Goal: Information Seeking & Learning: Find contact information

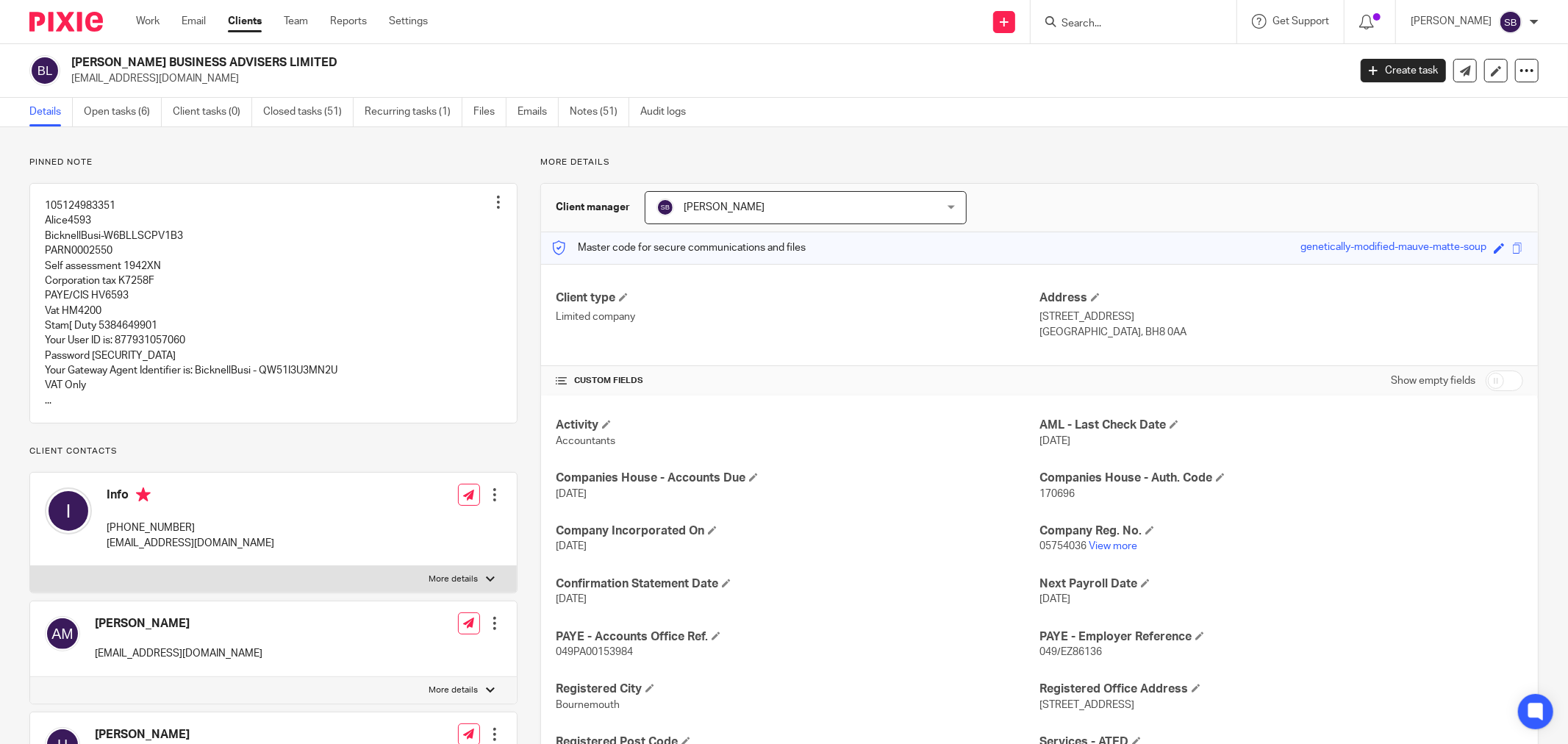
click at [1161, 26] on input "Search" at bounding box center [1125, 24] width 132 height 13
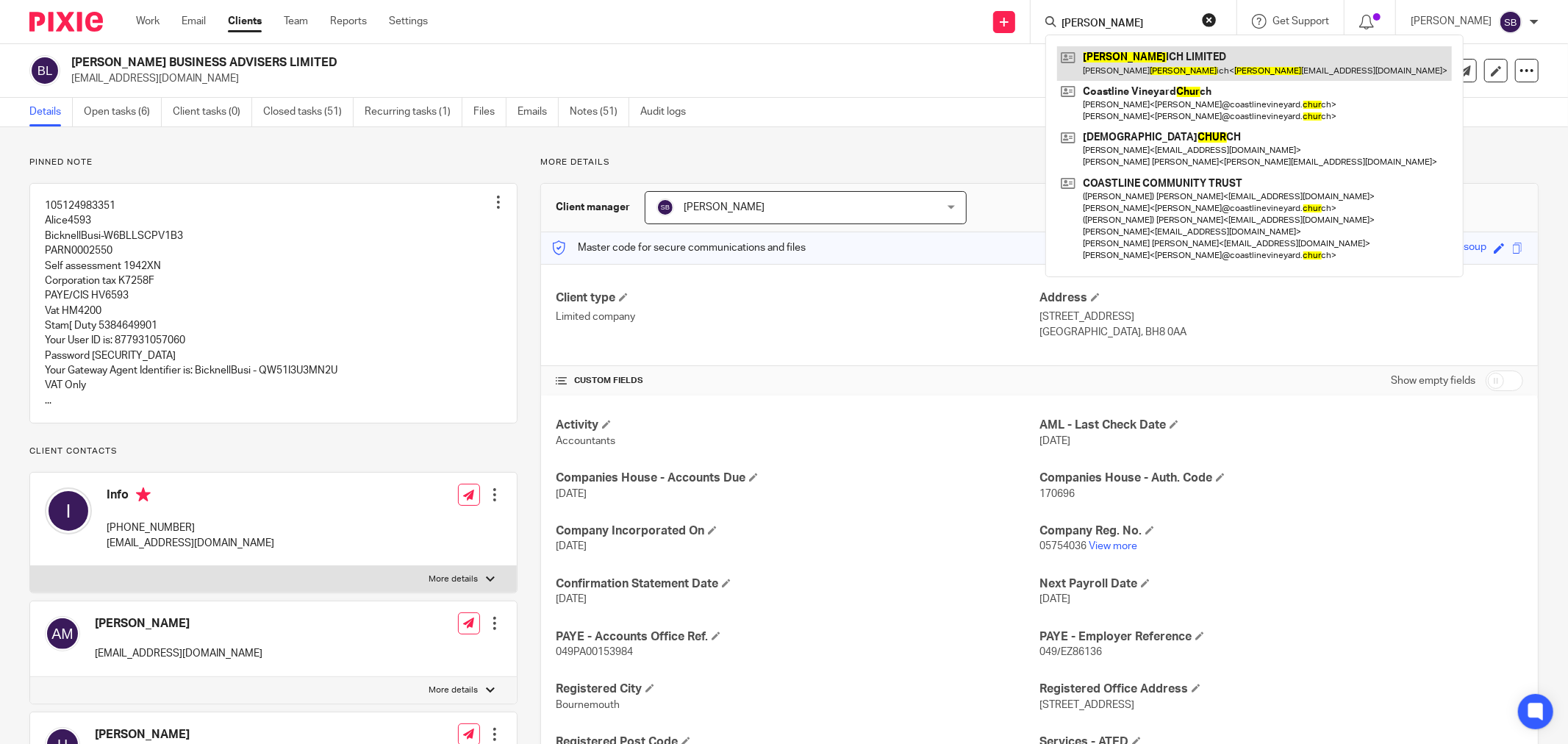
type input "schur"
click at [1182, 55] on link at bounding box center [1254, 63] width 395 height 34
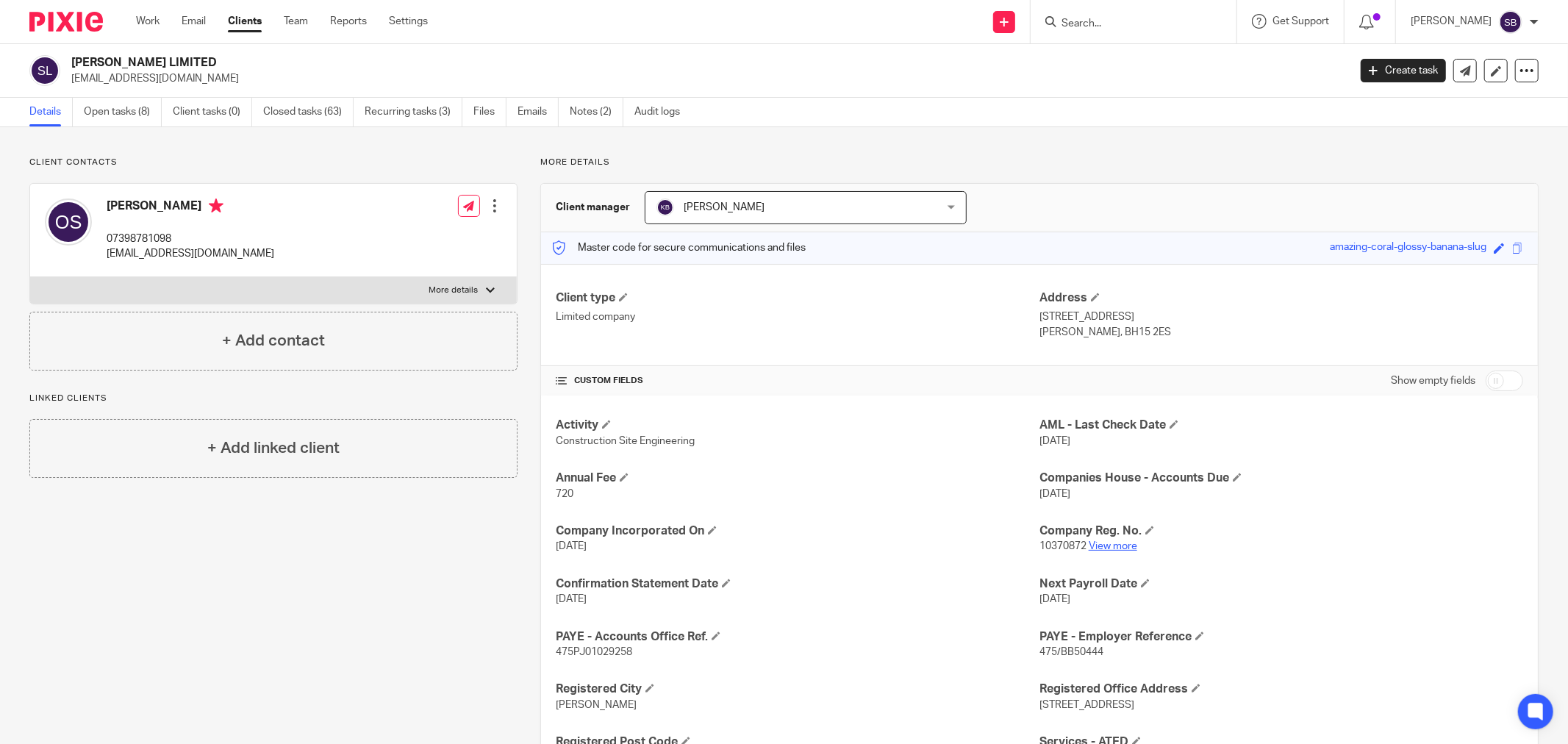
click at [1100, 546] on link "View more" at bounding box center [1113, 546] width 49 height 11
drag, startPoint x: 108, startPoint y: 258, endPoint x: 236, endPoint y: 259, distance: 128.0
click at [236, 259] on div "[PERSON_NAME] 07398781098 [EMAIL_ADDRESS][DOMAIN_NAME] Edit contact Create clie…" at bounding box center [273, 229] width 486 height 93
copy p "schurichltd@hotmail.com"
drag, startPoint x: 105, startPoint y: 236, endPoint x: 182, endPoint y: 237, distance: 77.0
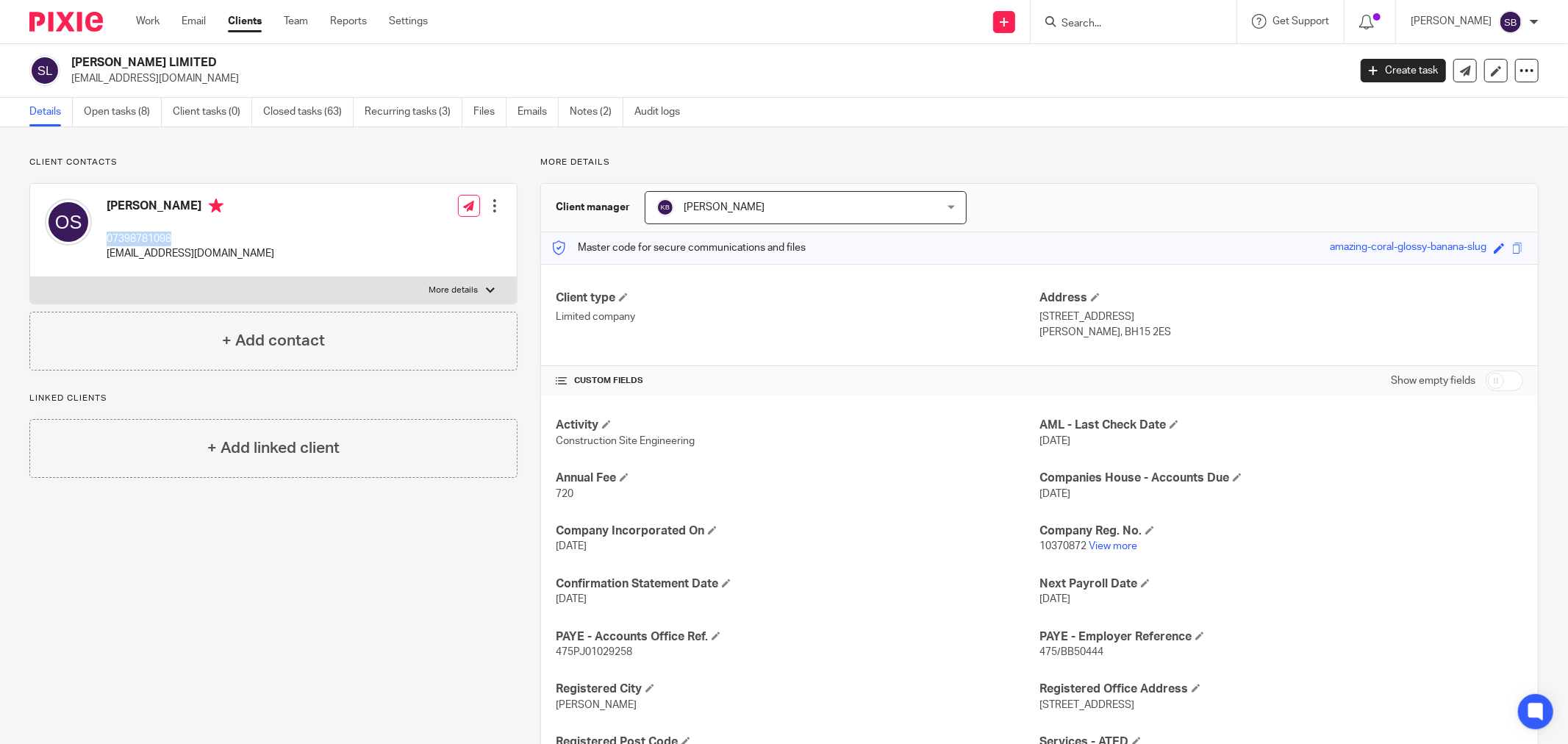
click at [182, 237] on p "07398781098" at bounding box center [190, 238] width 167 height 15
copy p "07398781098"
click at [1163, 19] on input "Search" at bounding box center [1125, 24] width 132 height 13
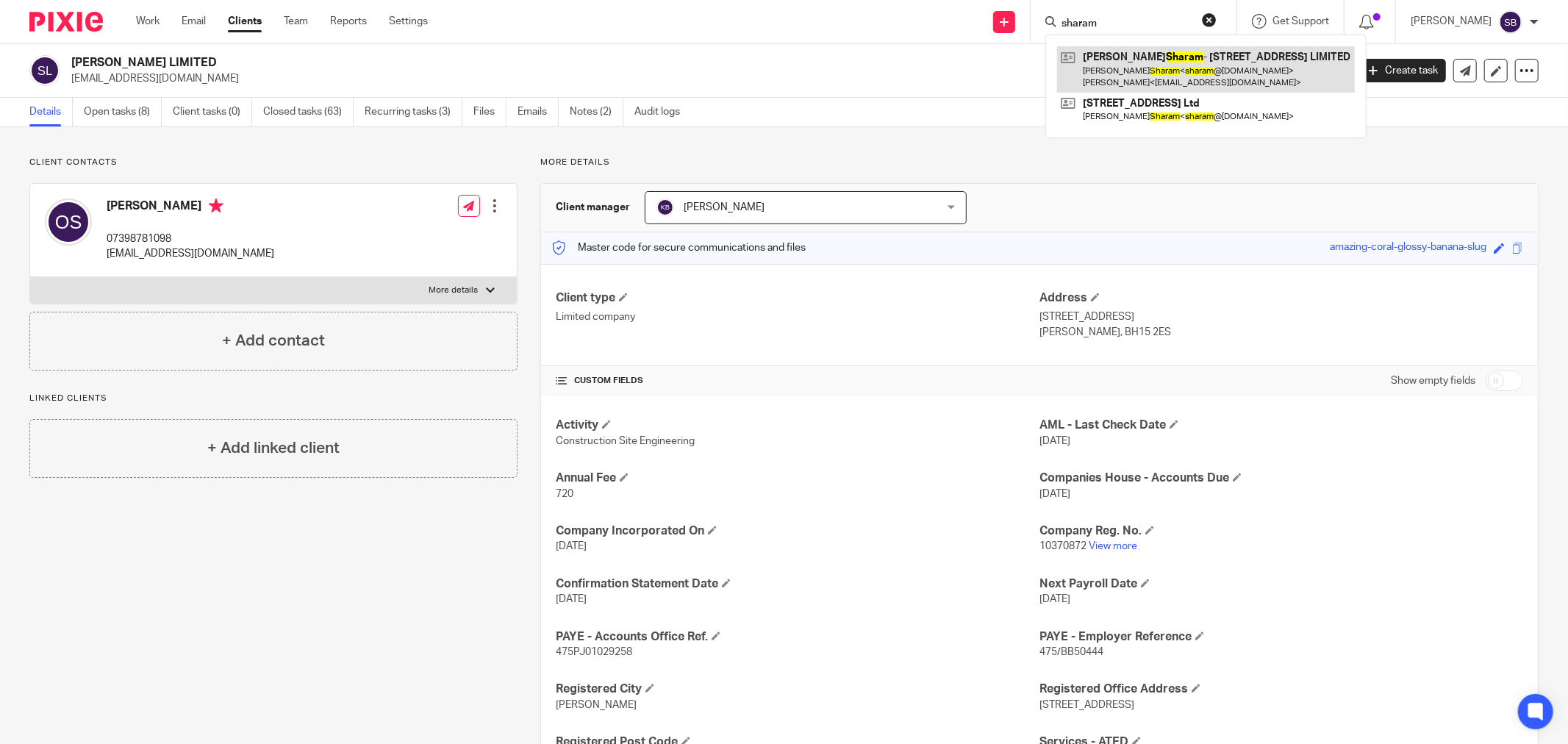
type input "sharam"
click at [1179, 63] on link at bounding box center [1206, 68] width 298 height 45
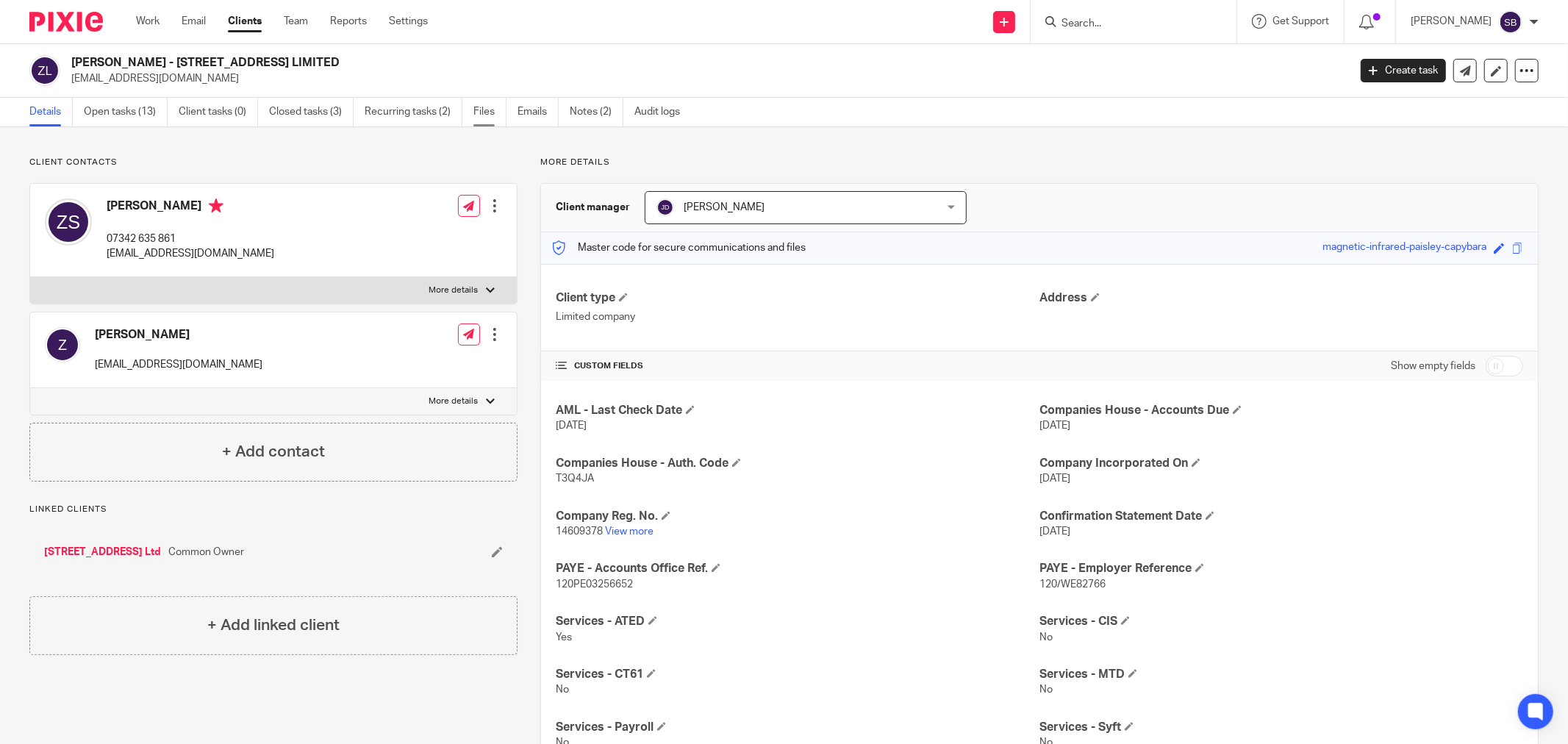
click at [485, 119] on link "Files" at bounding box center [489, 112] width 33 height 28
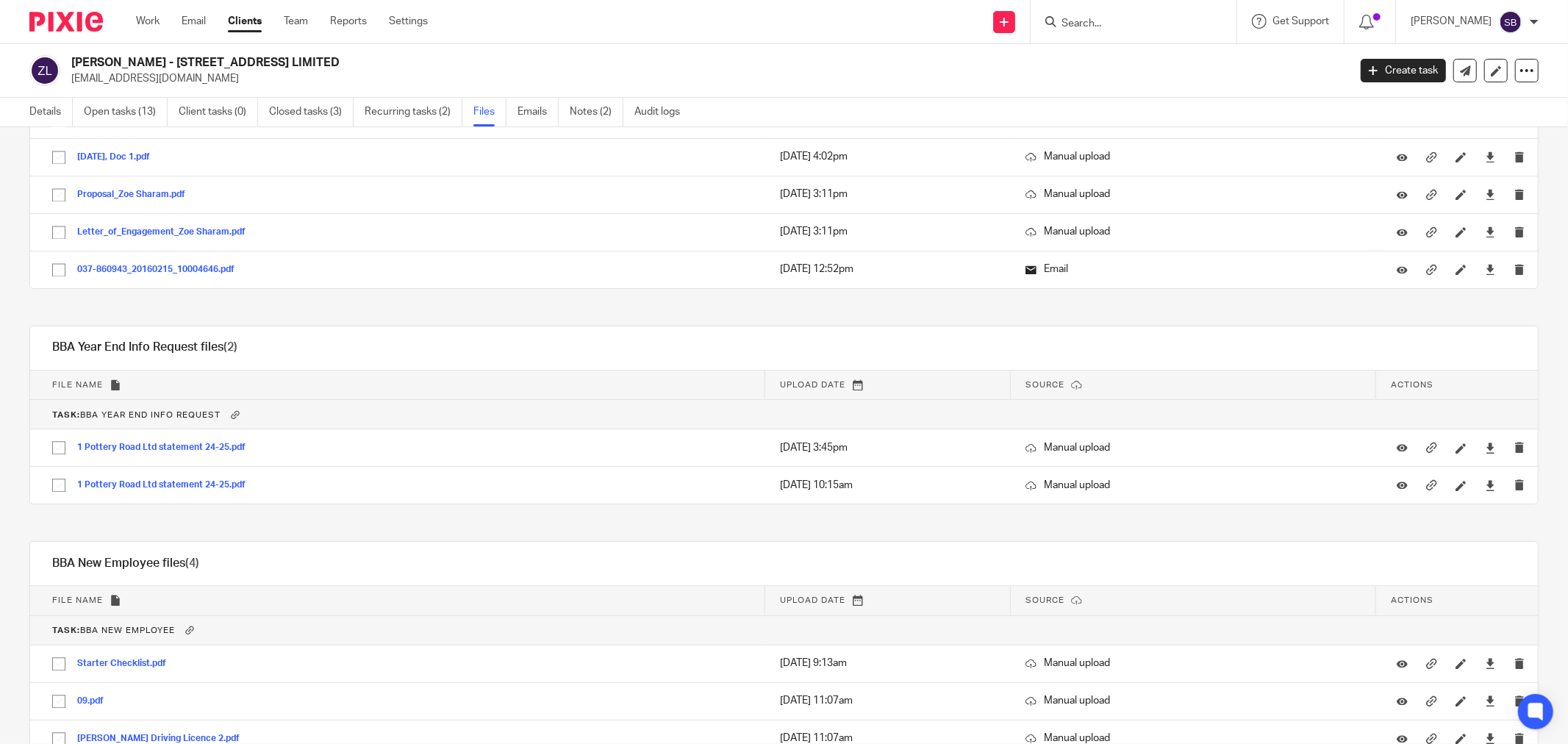
scroll to position [2612, 0]
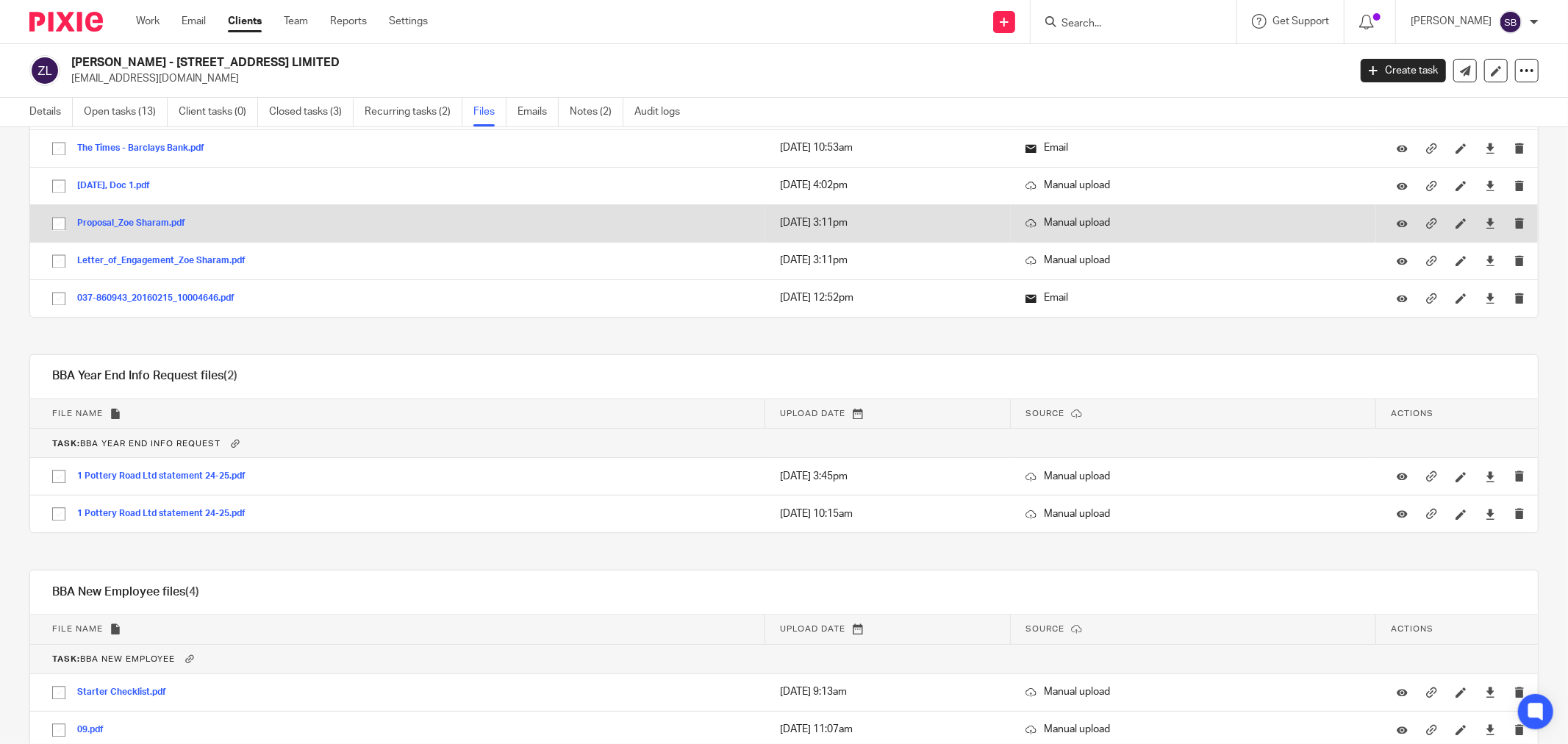
click at [152, 229] on button "Proposal_Zoe Sharam.pdf" at bounding box center [136, 223] width 119 height 11
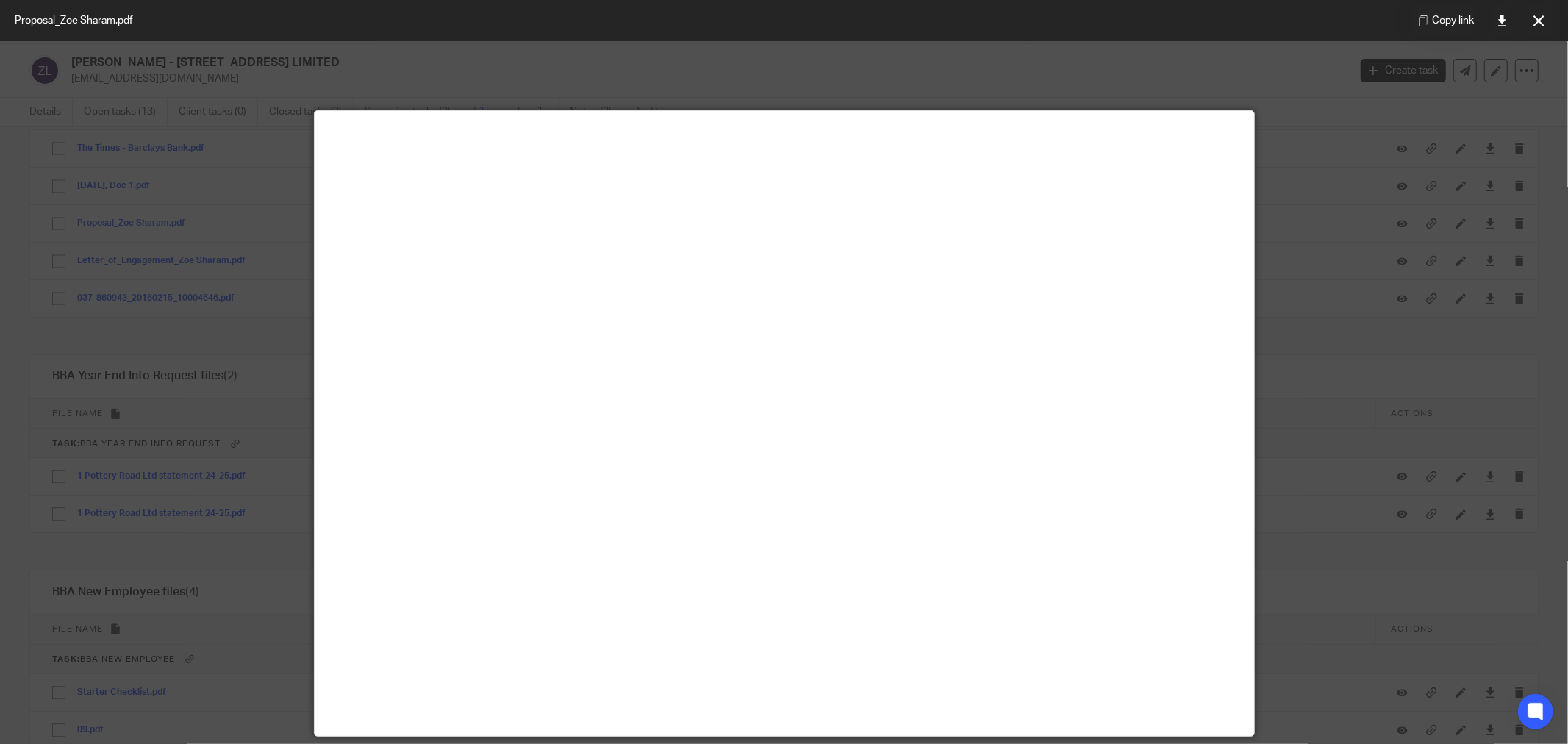
scroll to position [103, 0]
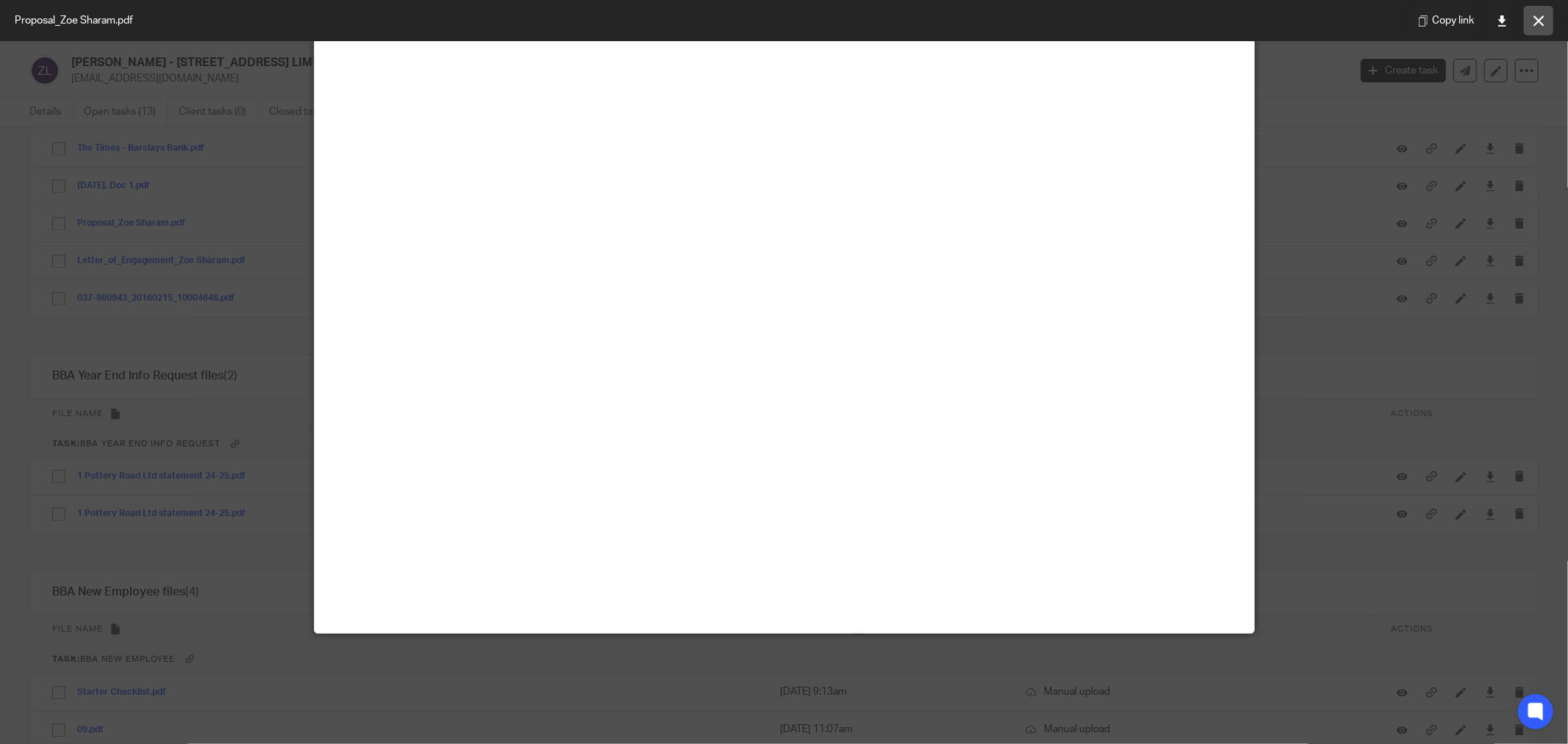
click at [1539, 24] on icon at bounding box center [1539, 20] width 11 height 11
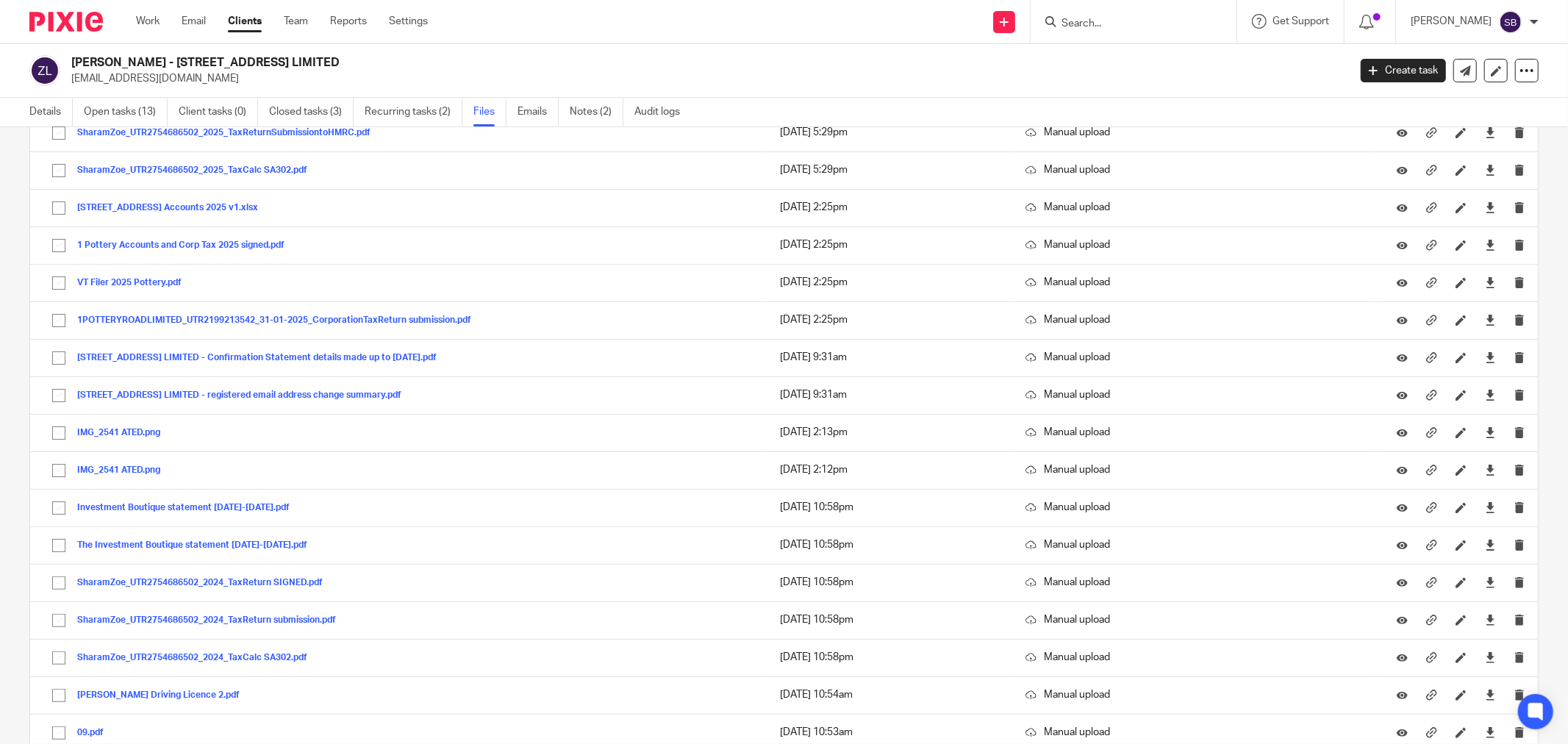
scroll to position [0, 0]
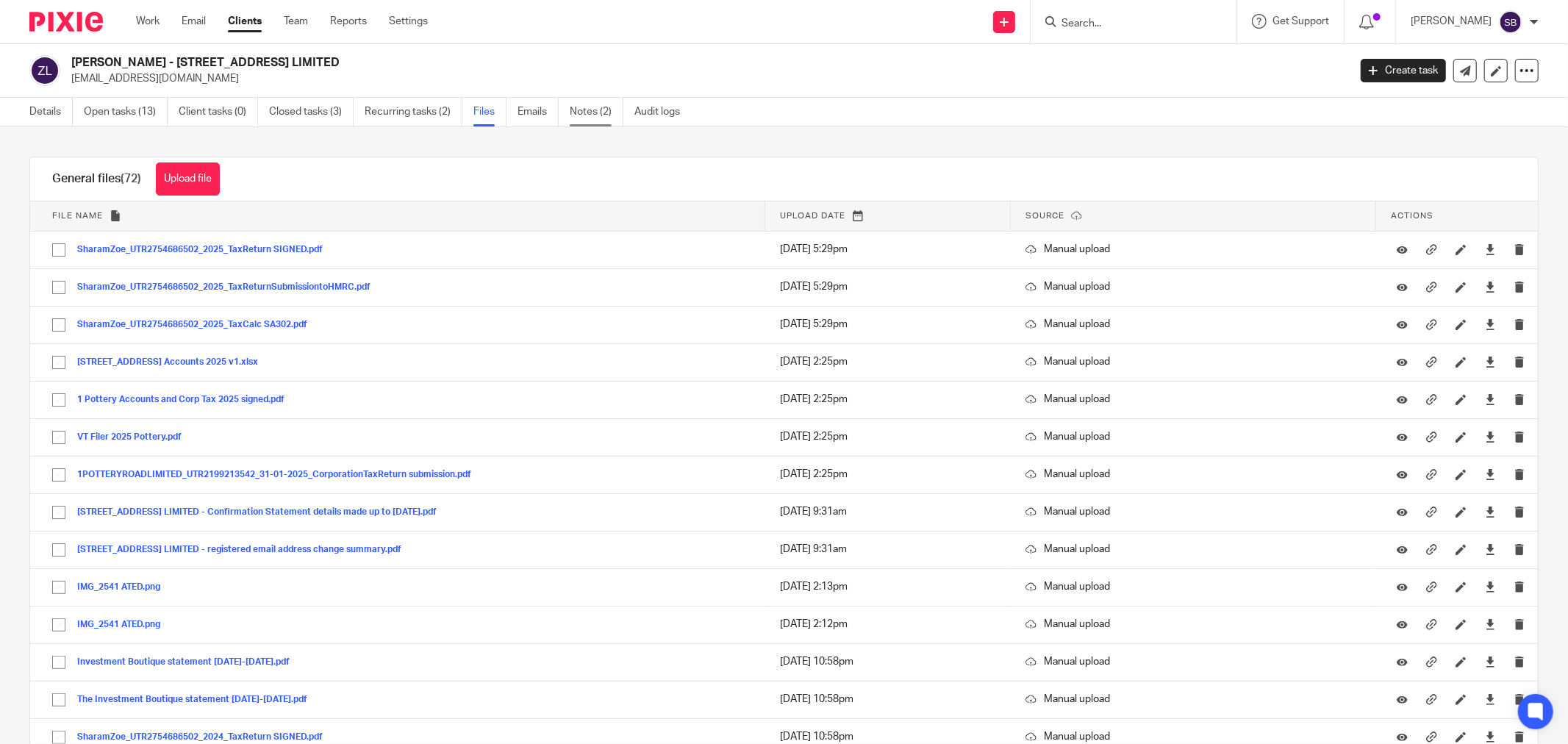
click at [586, 105] on link "Notes (2)" at bounding box center [596, 112] width 54 height 28
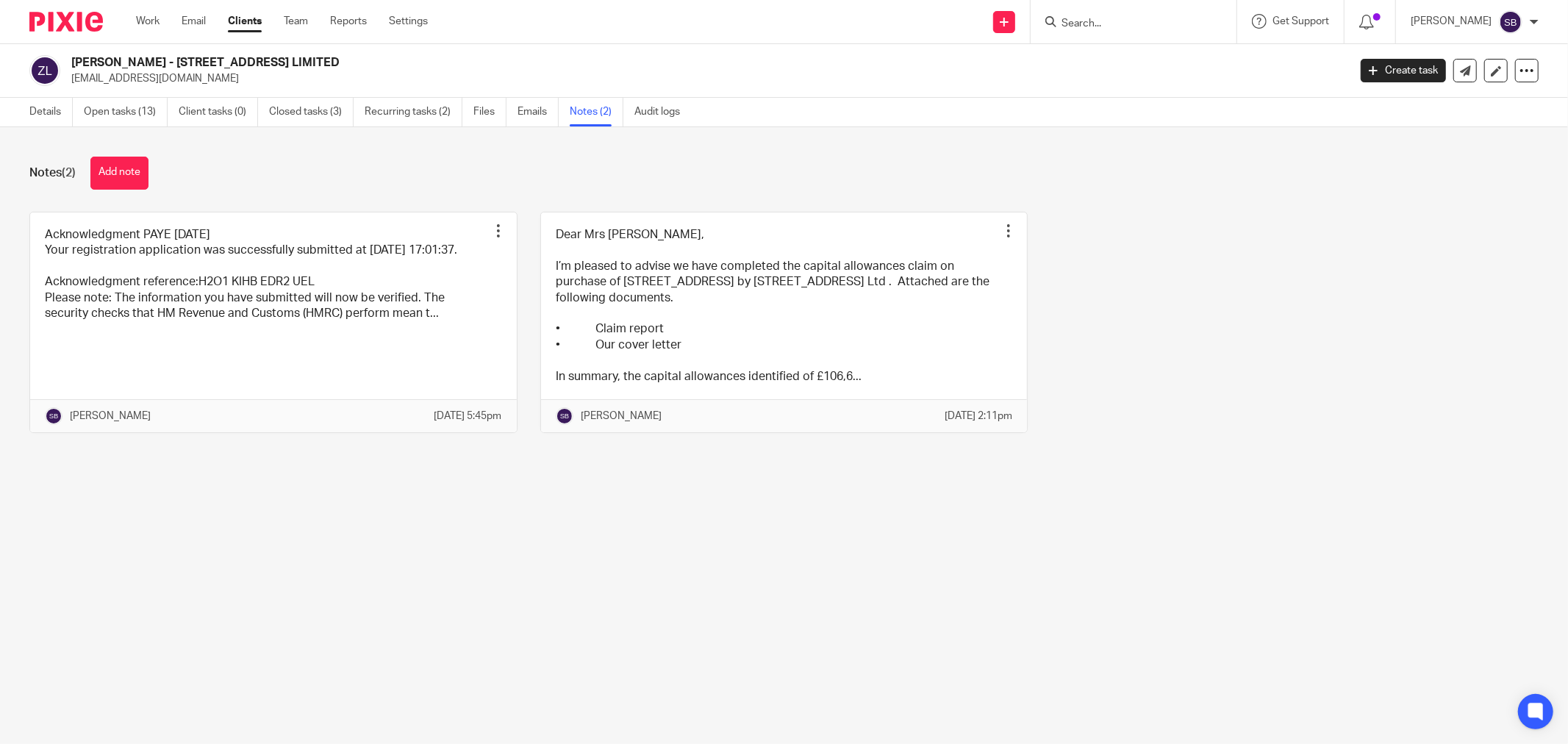
click at [1107, 25] on input "Search" at bounding box center [1125, 24] width 132 height 13
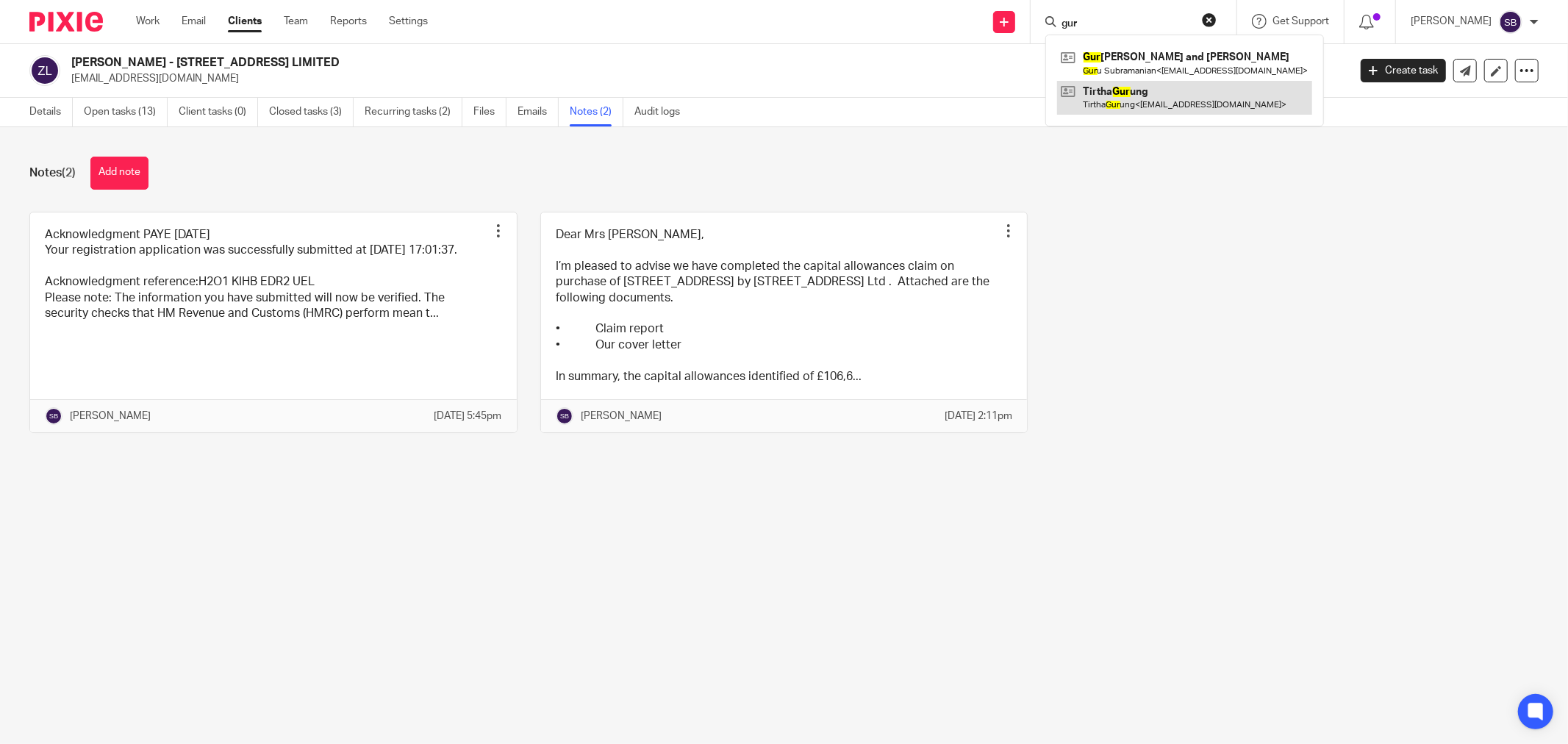
type input "gur"
click at [1156, 105] on link at bounding box center [1184, 97] width 255 height 34
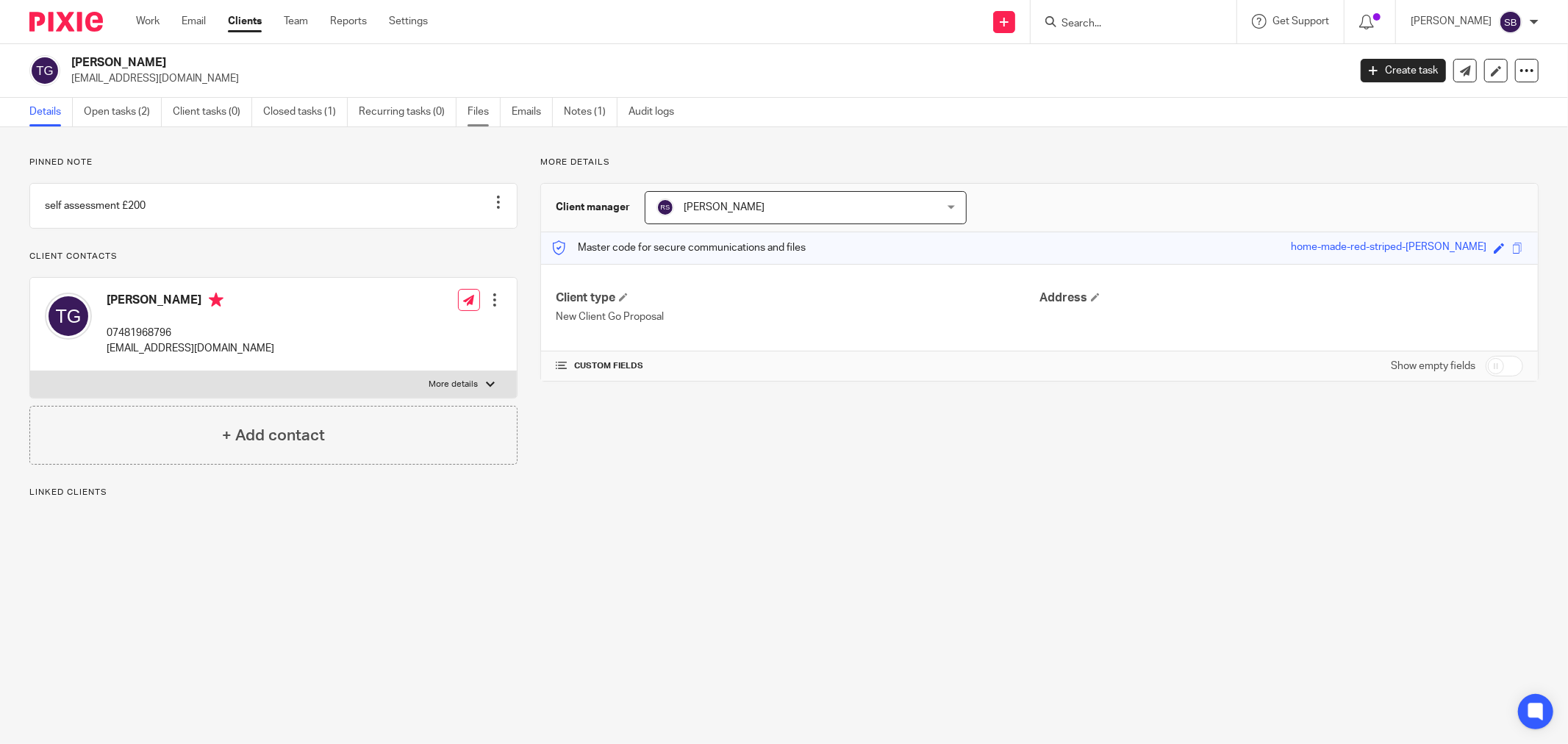
click at [486, 114] on link "Files" at bounding box center [484, 112] width 33 height 28
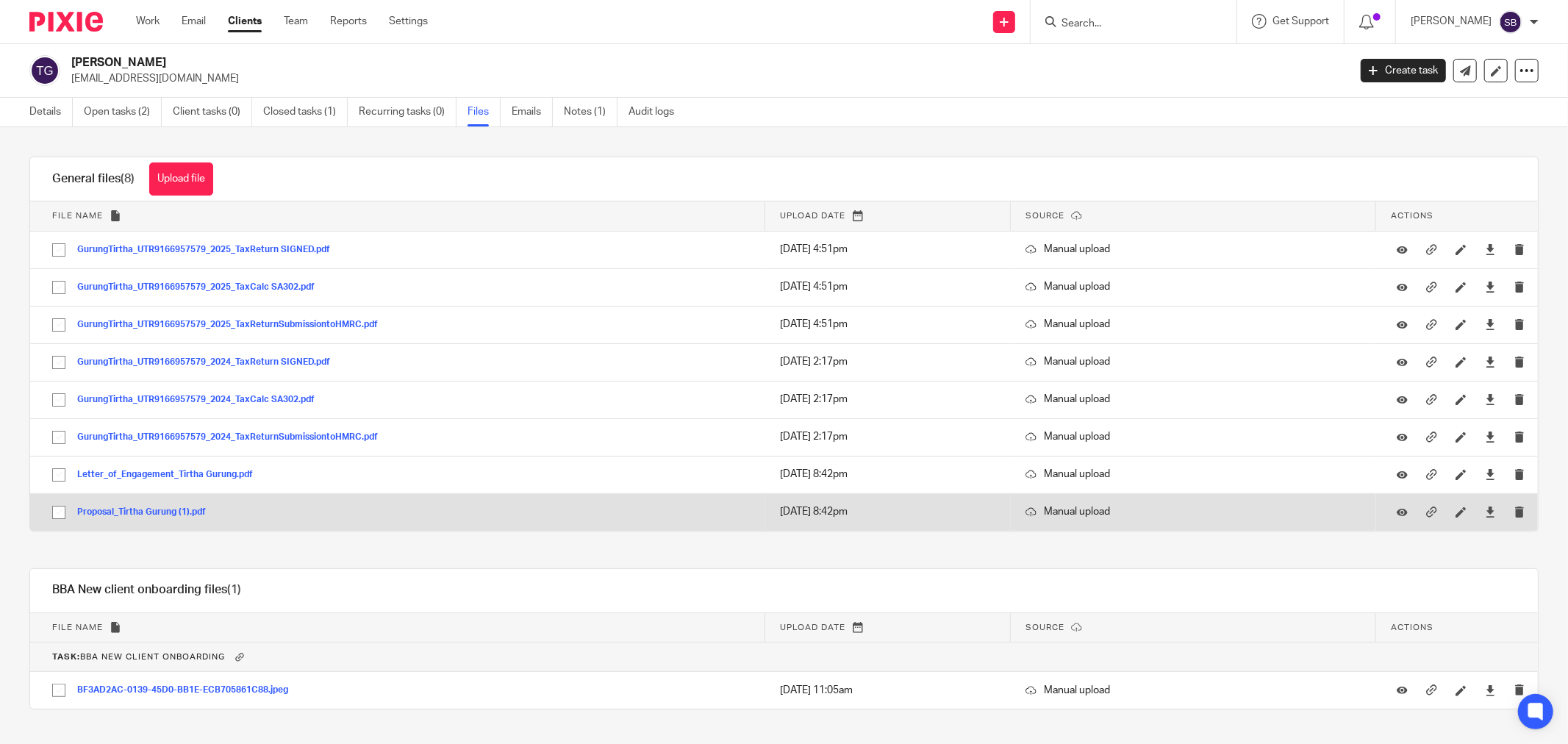
click at [158, 511] on button "Proposal_Tirtha Gurung (1).pdf" at bounding box center [147, 512] width 140 height 11
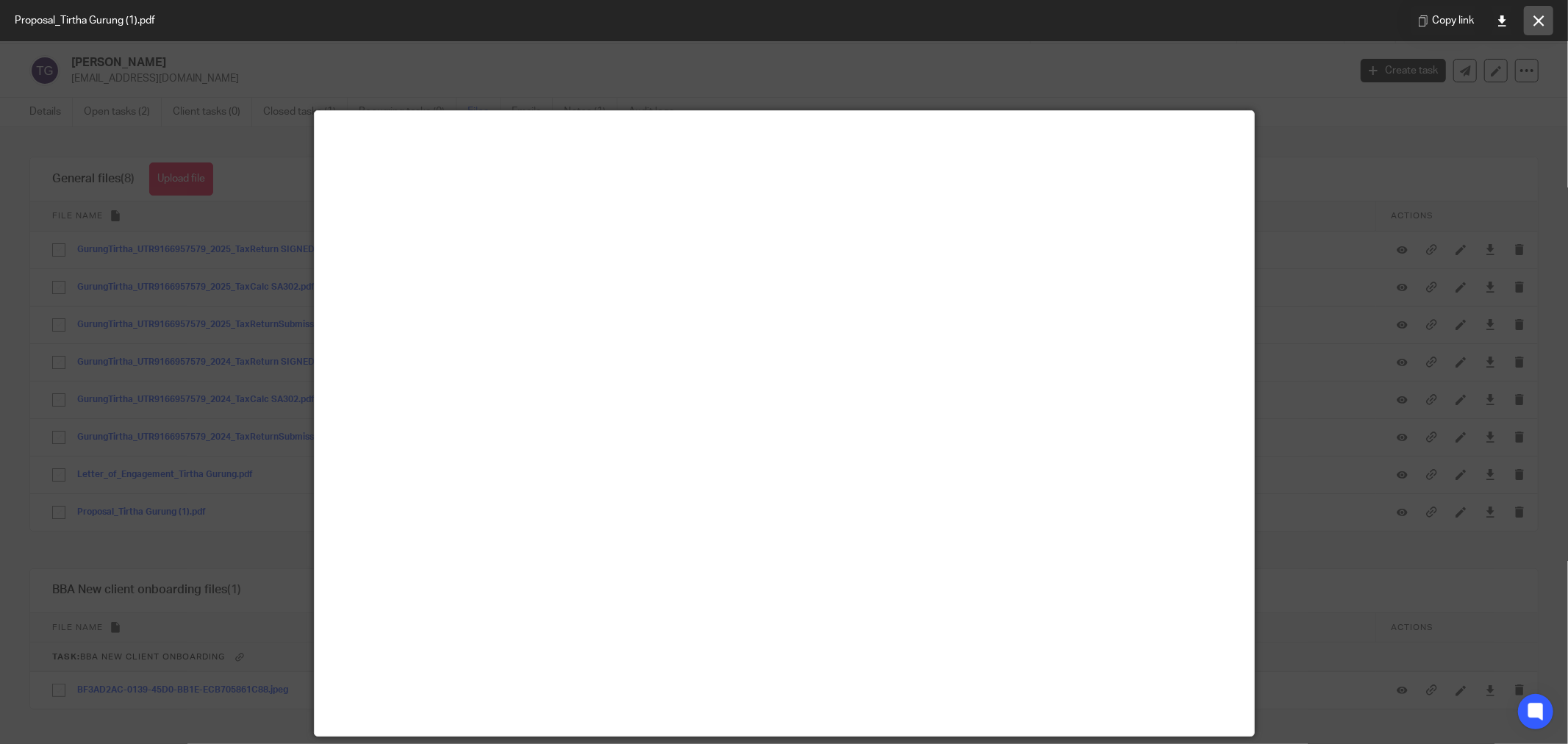
click at [1540, 20] on icon at bounding box center [1539, 20] width 11 height 11
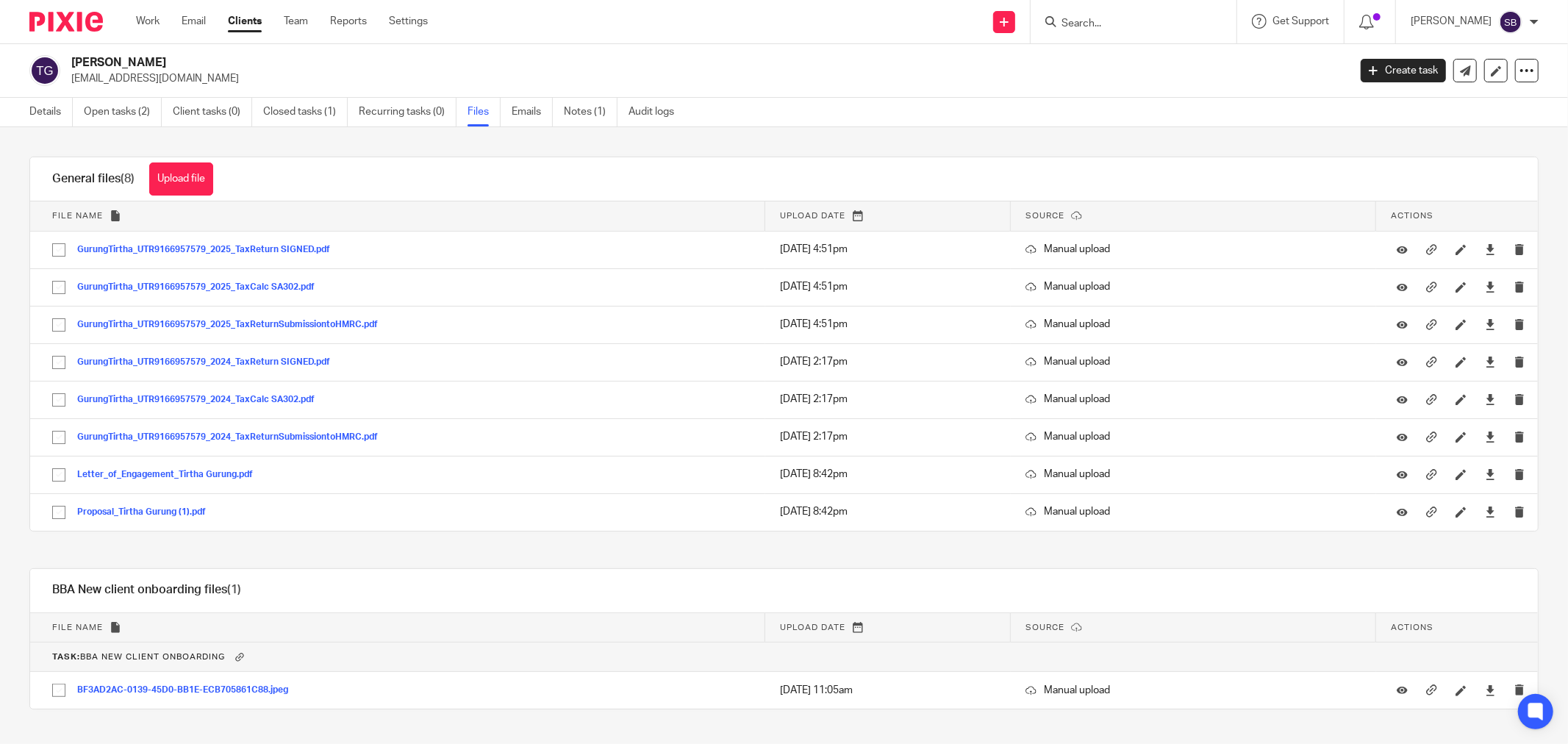
click at [1084, 19] on input "Search" at bounding box center [1125, 24] width 132 height 13
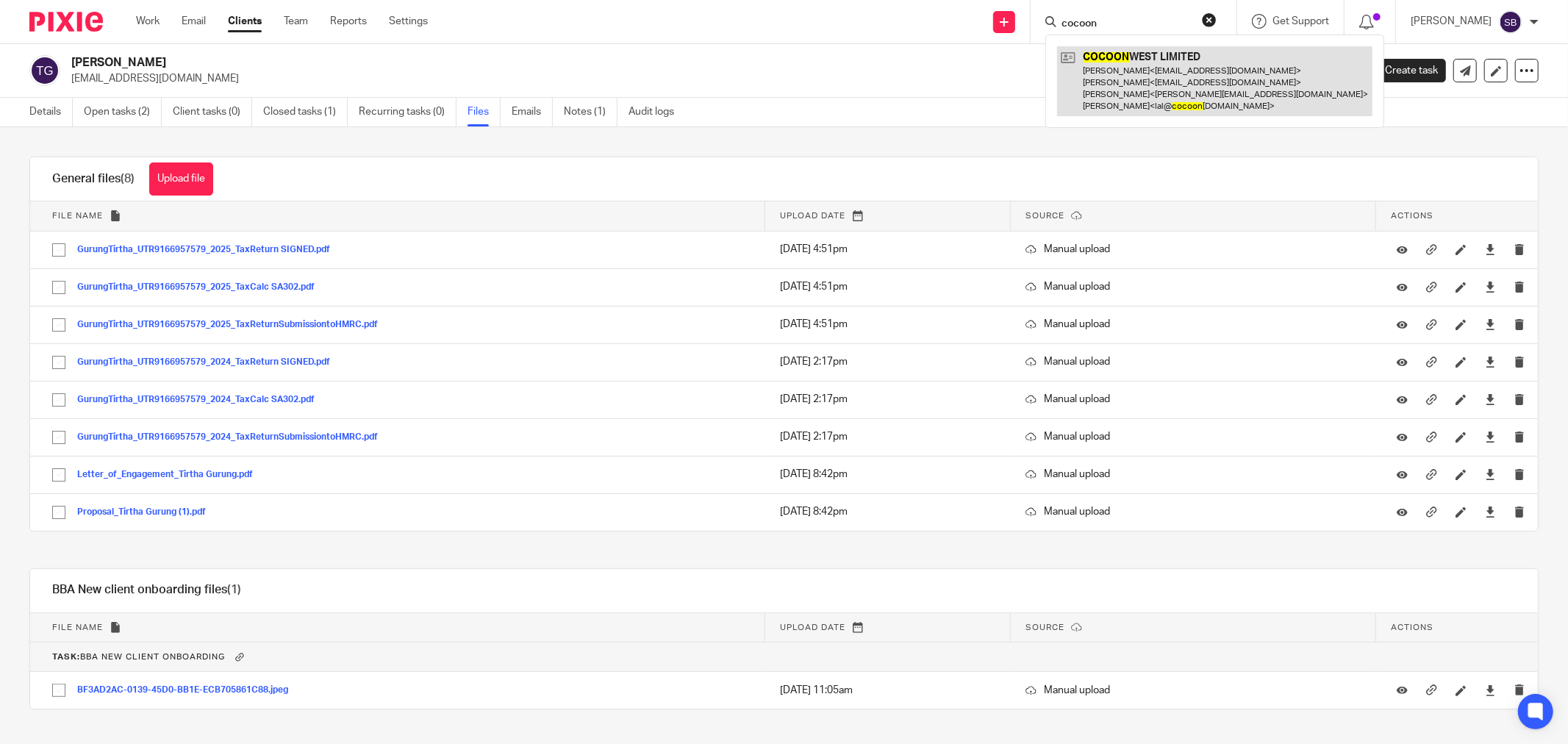
type input "cocoon"
click at [1107, 87] on link at bounding box center [1215, 81] width 315 height 70
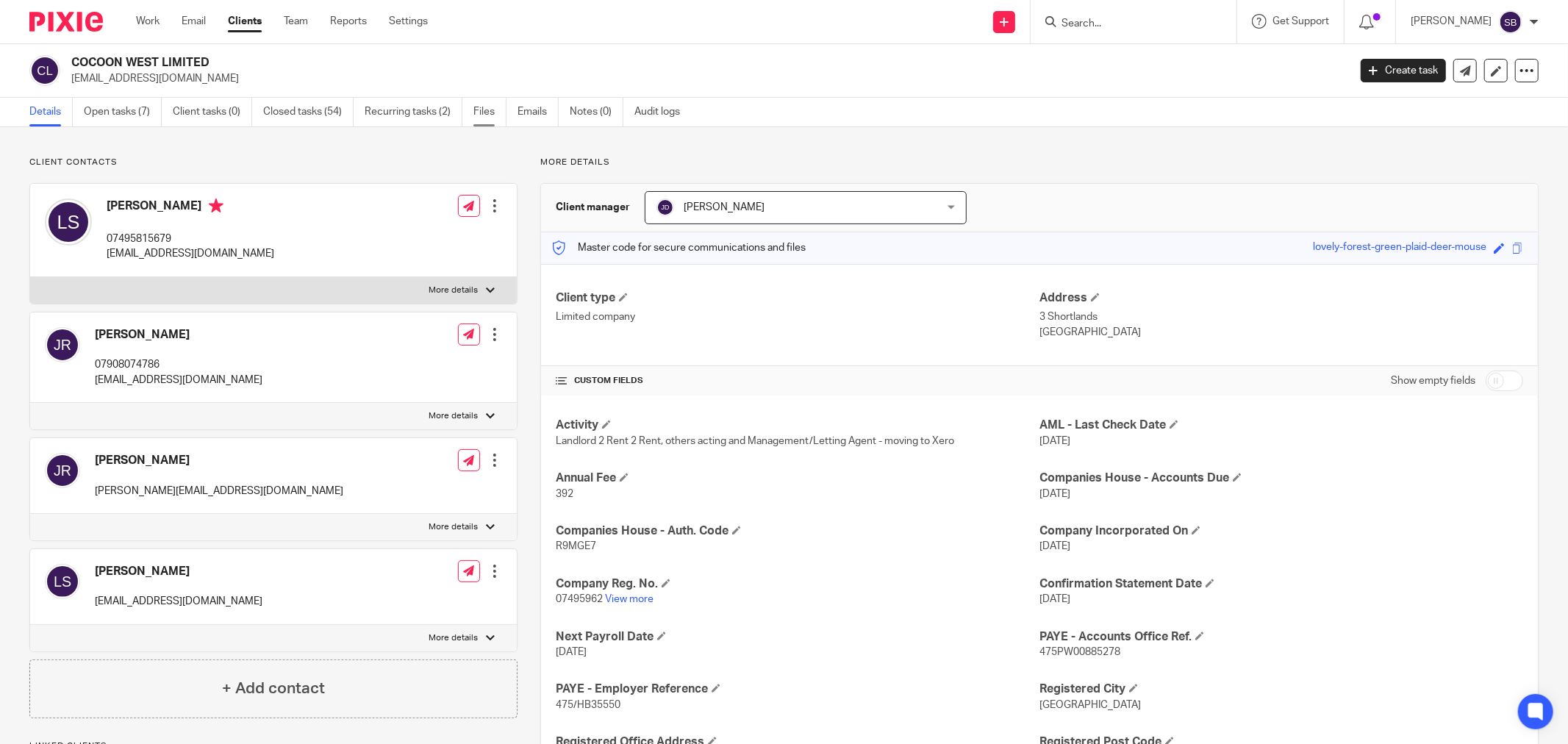
click at [491, 118] on link "Files" at bounding box center [489, 112] width 33 height 28
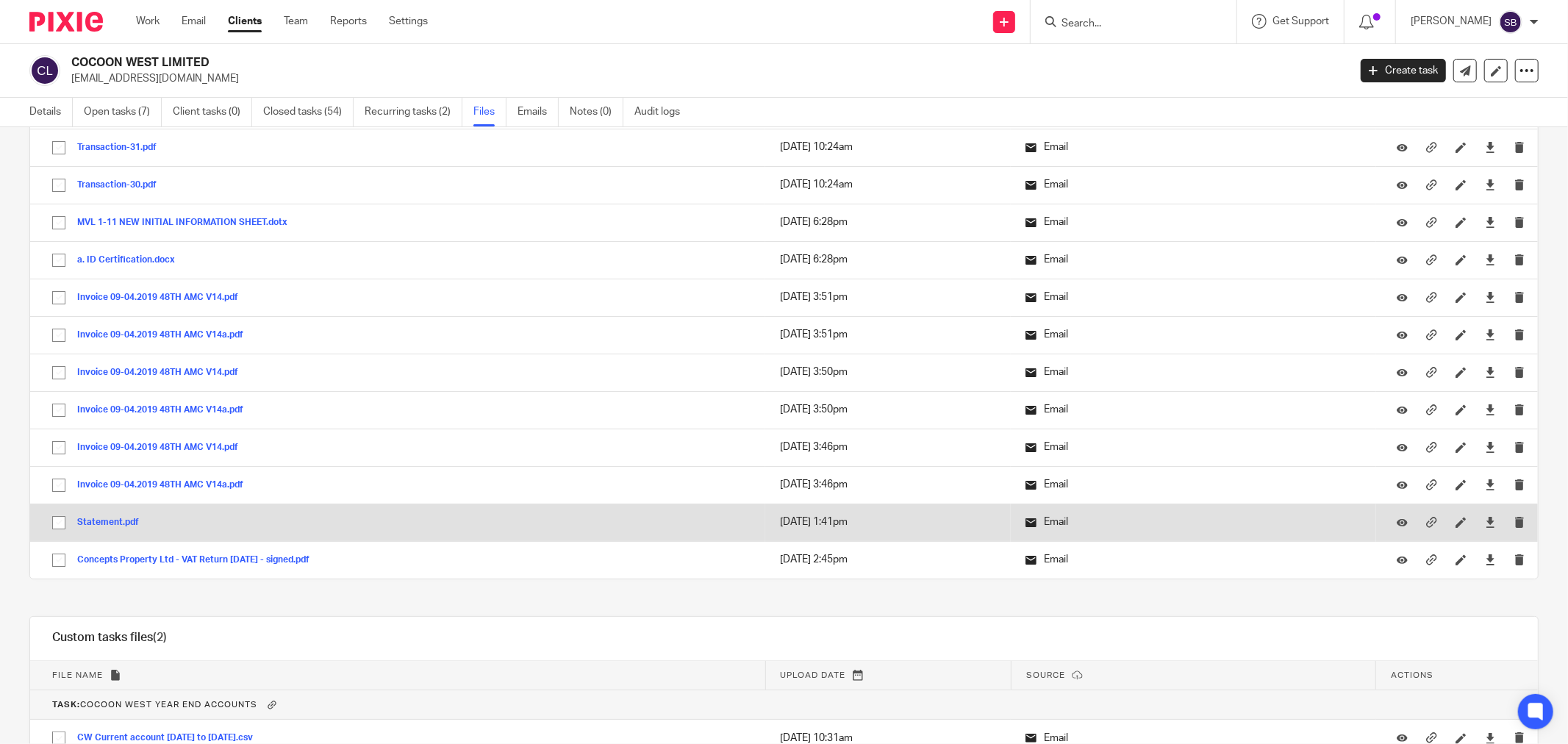
scroll to position [7820, 0]
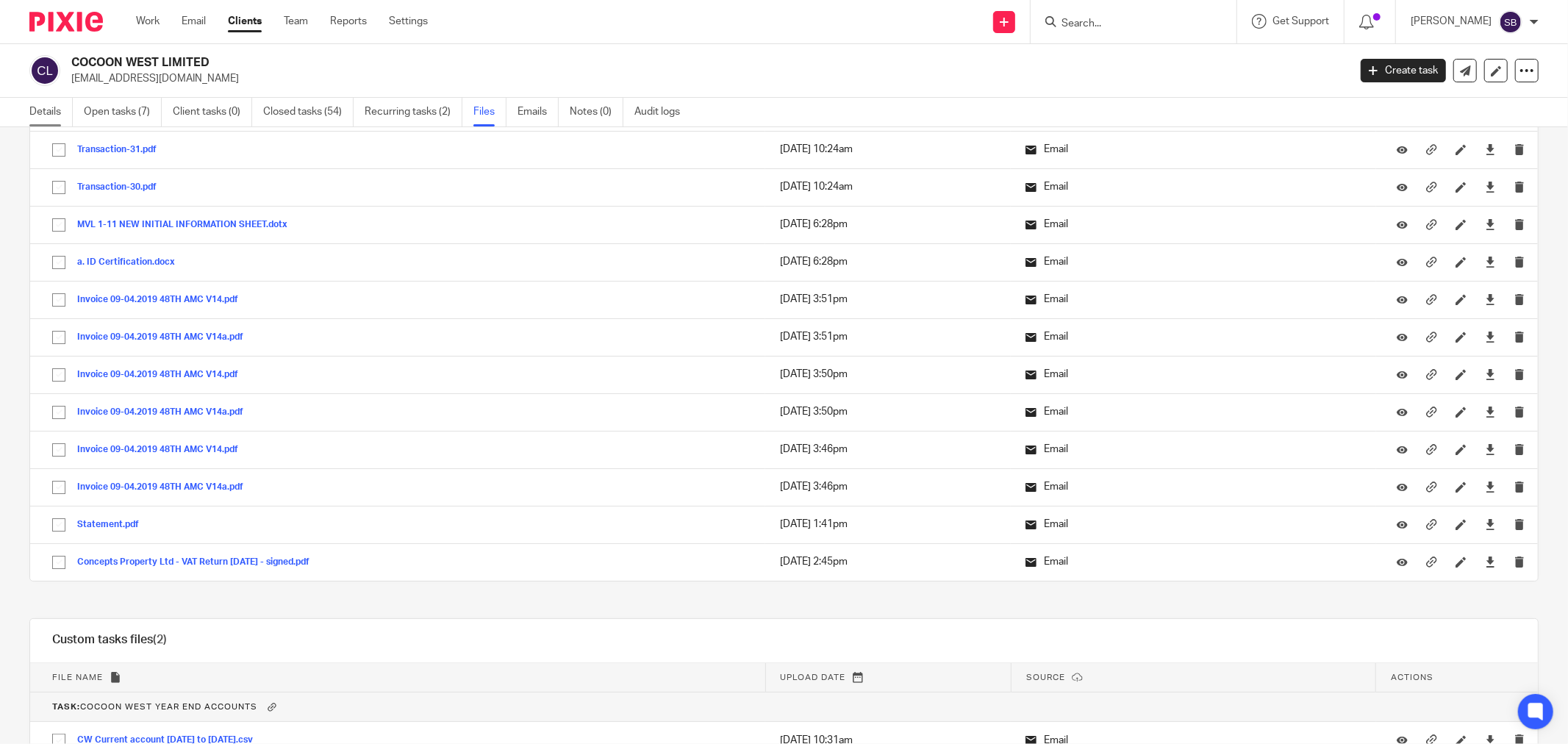
click at [42, 112] on link "Details" at bounding box center [50, 112] width 43 height 28
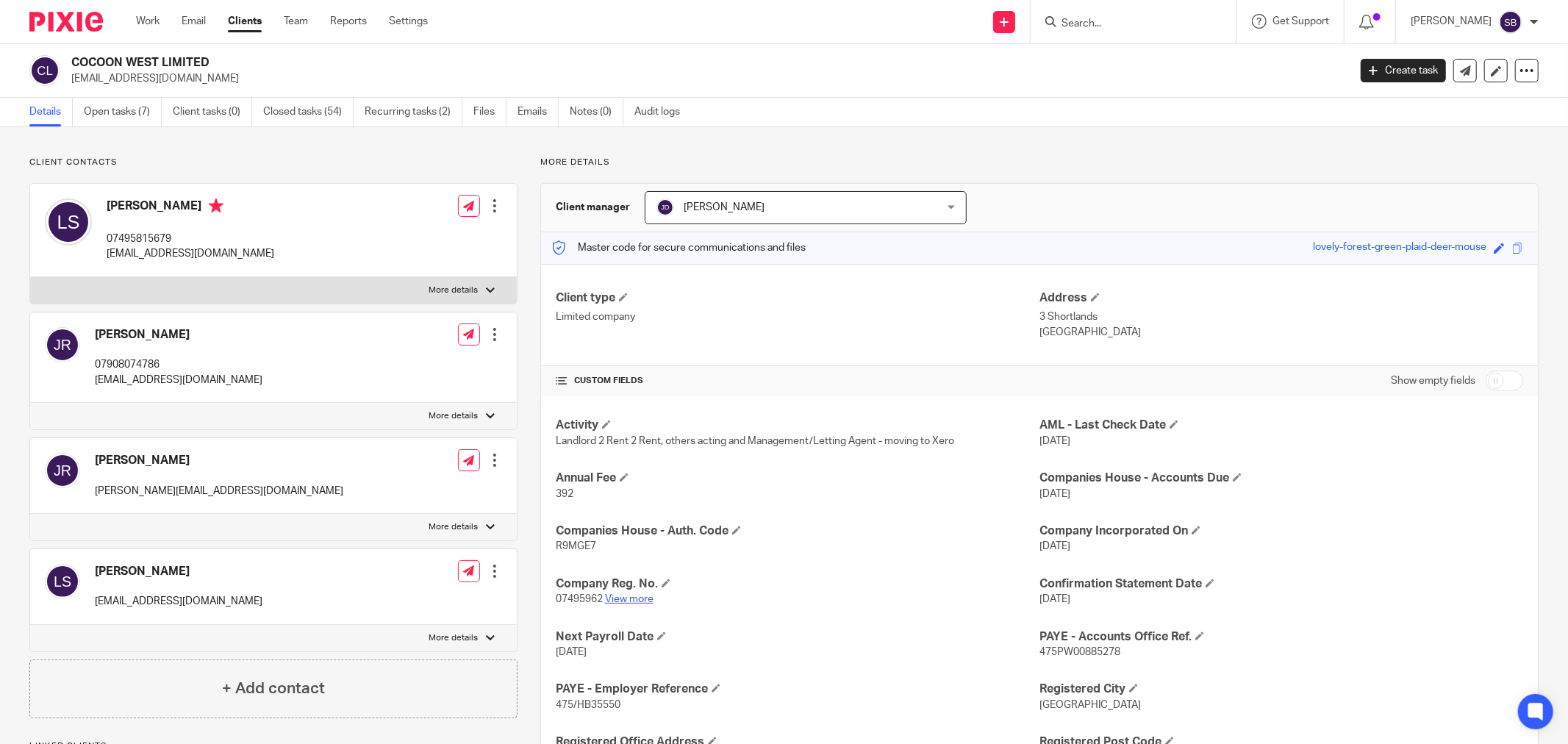
click at [629, 601] on link "View more" at bounding box center [629, 599] width 49 height 11
drag, startPoint x: 70, startPoint y: 79, endPoint x: 229, endPoint y: 76, distance: 159.0
click at [229, 76] on div "COCOON WEST LIMITED laldesilva@cocoonwest.co.uk" at bounding box center [684, 70] width 1309 height 31
copy p "[EMAIL_ADDRESS][DOMAIN_NAME]"
drag, startPoint x: 100, startPoint y: 254, endPoint x: 269, endPoint y: 259, distance: 169.1
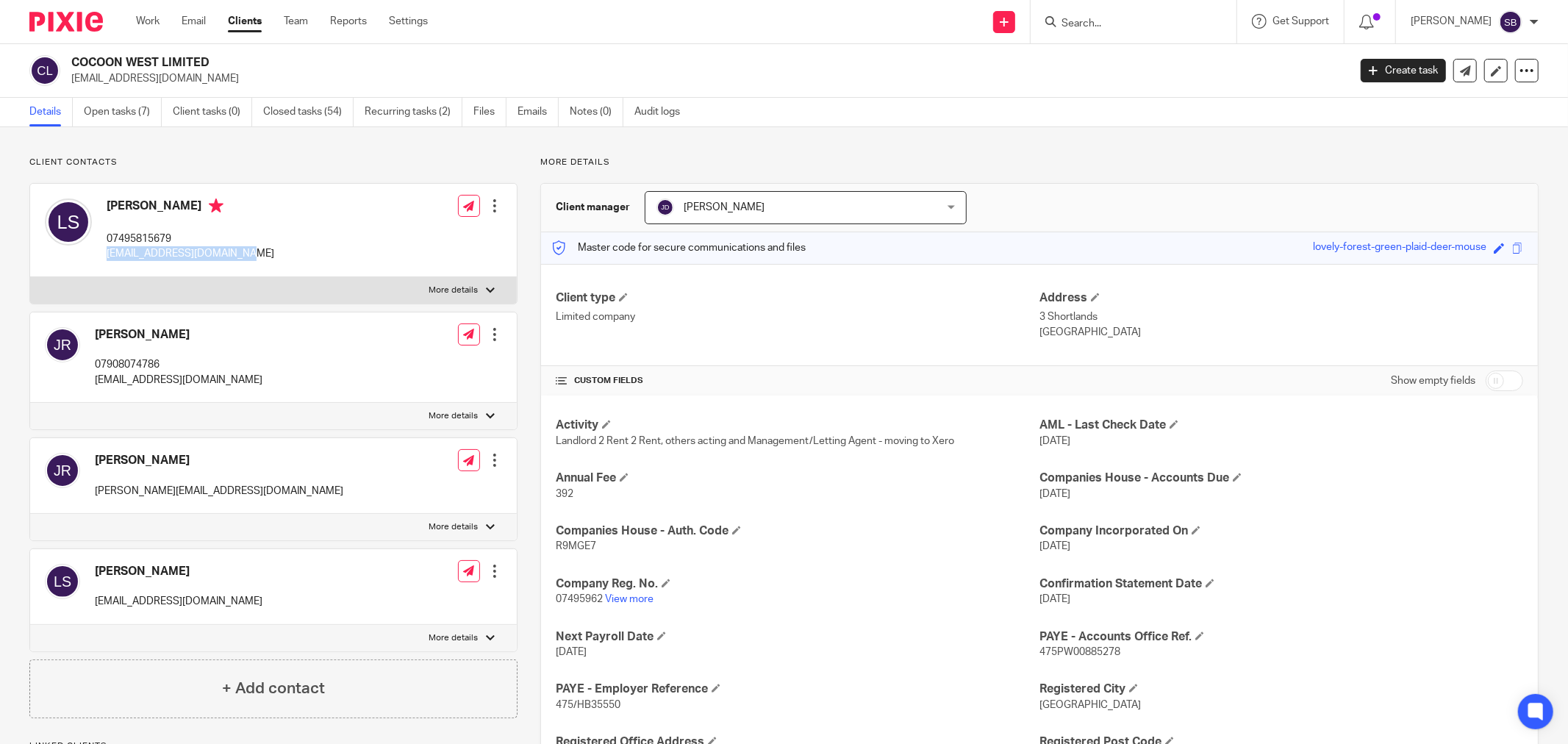
click at [269, 259] on div "Lal de Silva 07495815679 laldesilva@rocketmail.com Edit contact Create client f…" at bounding box center [273, 229] width 486 height 93
copy p "laldesilva@rocketmail.com"
drag, startPoint x: 105, startPoint y: 238, endPoint x: 183, endPoint y: 238, distance: 78.0
click at [183, 238] on div "Lal de Silva 07495815679 laldesilva@rocketmail.com" at bounding box center [159, 230] width 229 height 78
copy p "07495815679"
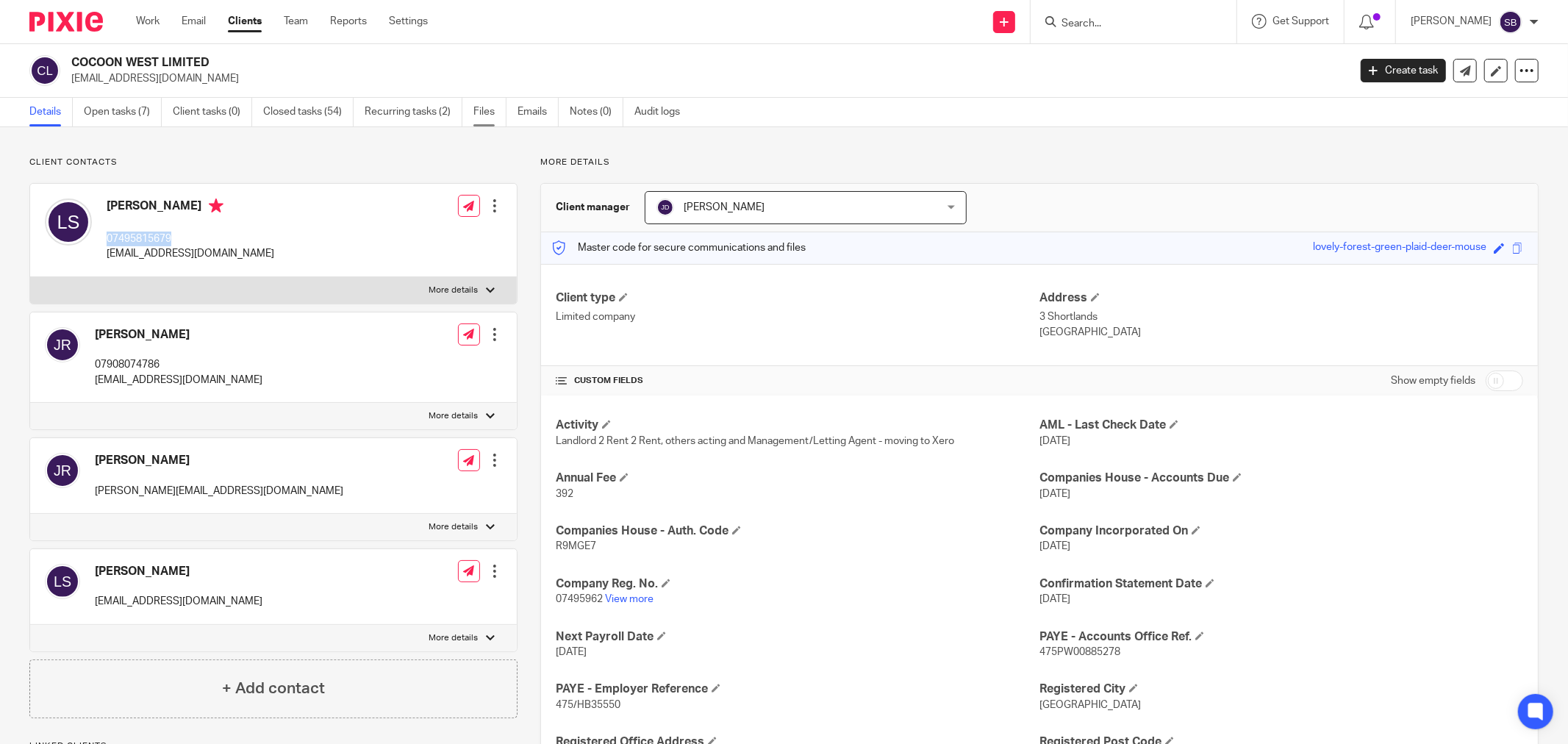
click at [487, 111] on link "Files" at bounding box center [489, 112] width 33 height 28
